Goal: Ask a question: Seek information or help from site administrators or community

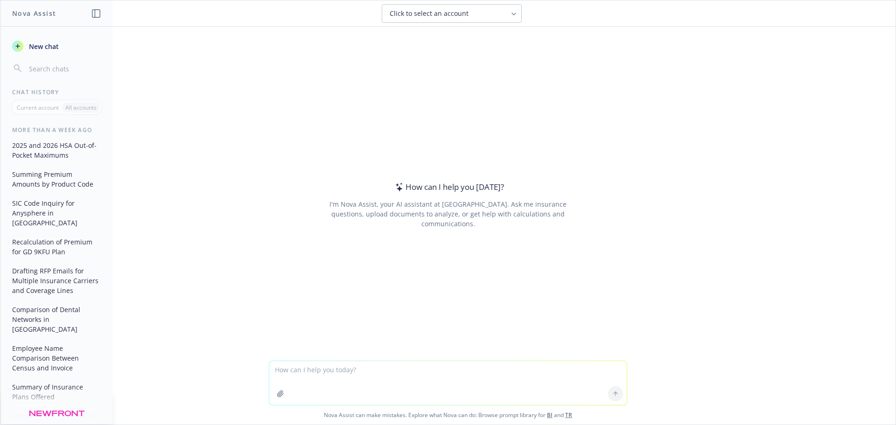
click at [346, 381] on textarea at bounding box center [447, 383] width 357 height 44
type textarea "Hi Nova - remind me of how to calculate LTD covered payroll for a benefit of 60…"
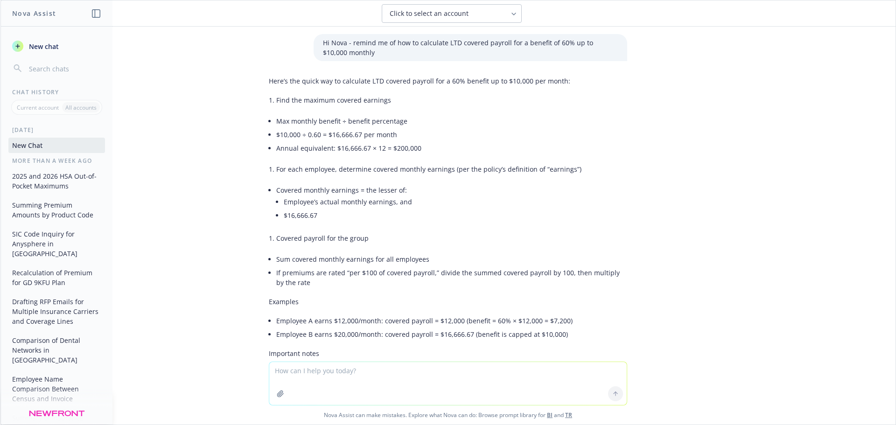
scroll to position [98, 0]
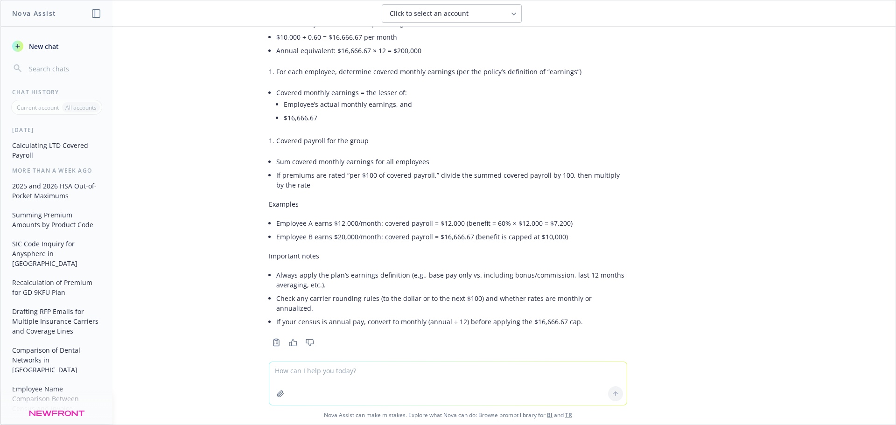
click at [398, 373] on textarea at bounding box center [447, 383] width 357 height 43
type textarea "S"
type textarea "So based on an annual salary of $127,350, I would use this excel function: =IF(…"
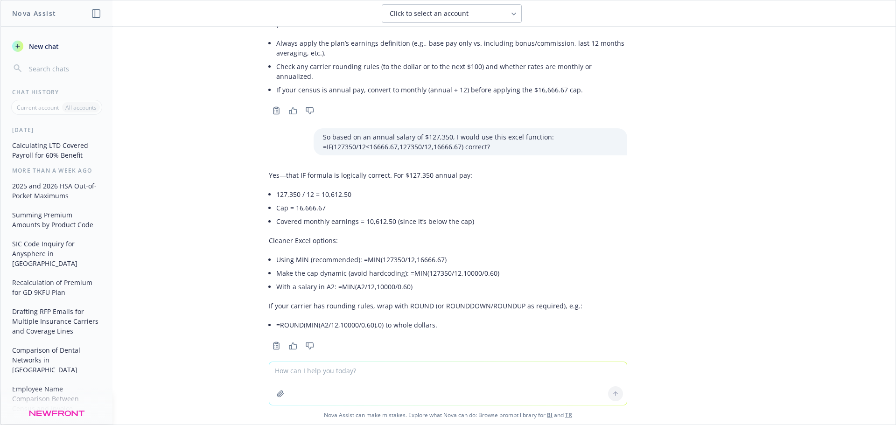
scroll to position [333, 0]
